Goal: Transaction & Acquisition: Purchase product/service

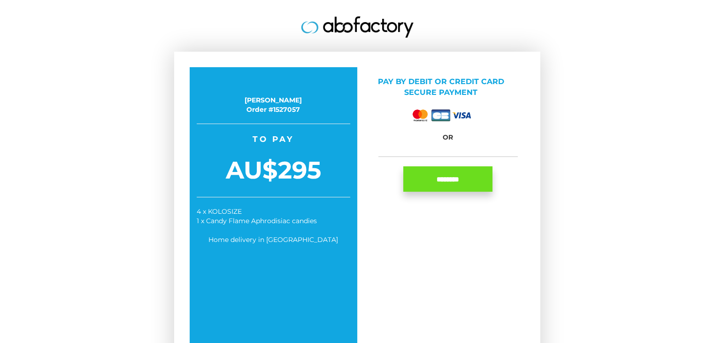
click at [417, 116] on img at bounding box center [420, 116] width 19 height 16
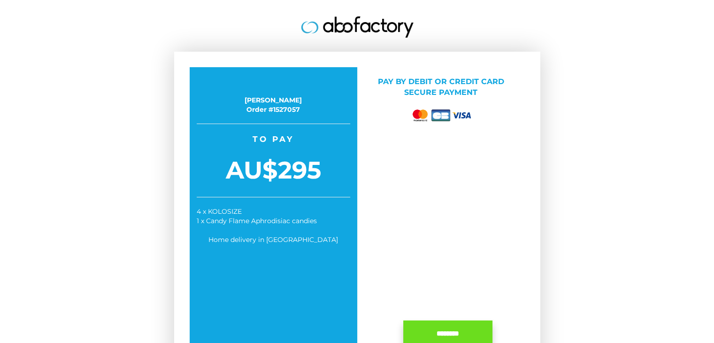
click at [419, 112] on img at bounding box center [420, 116] width 19 height 16
click at [450, 335] on input "********" at bounding box center [448, 332] width 89 height 25
